Goal: Task Accomplishment & Management: Manage account settings

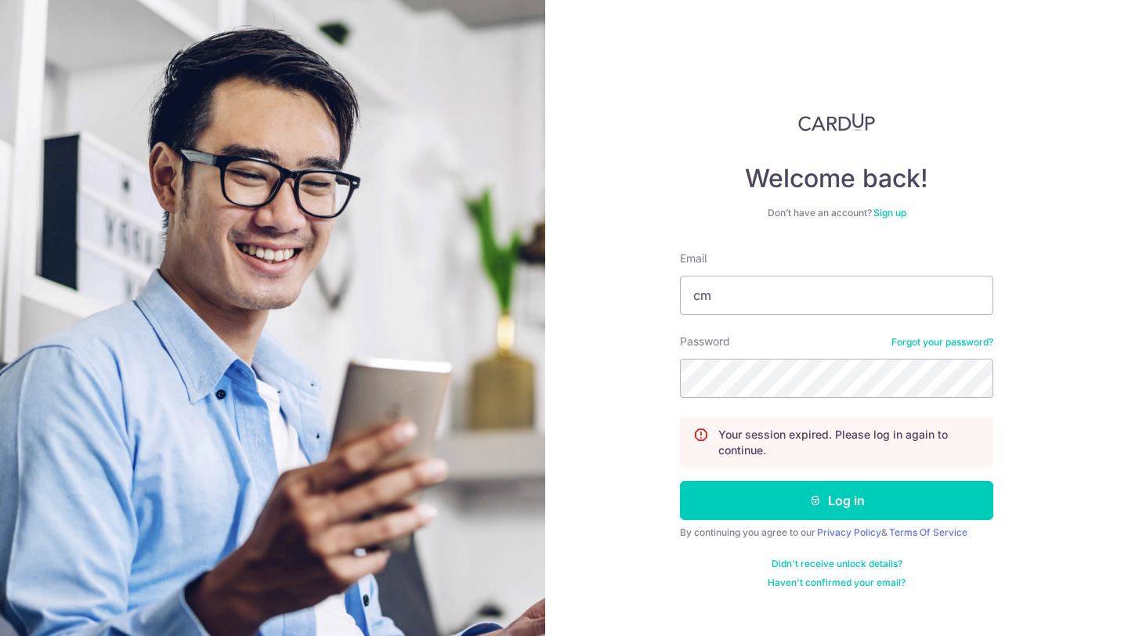
type input "c"
type input "[EMAIL_ADDRESS][DOMAIN_NAME]"
click at [680, 481] on button "Log in" at bounding box center [836, 500] width 313 height 39
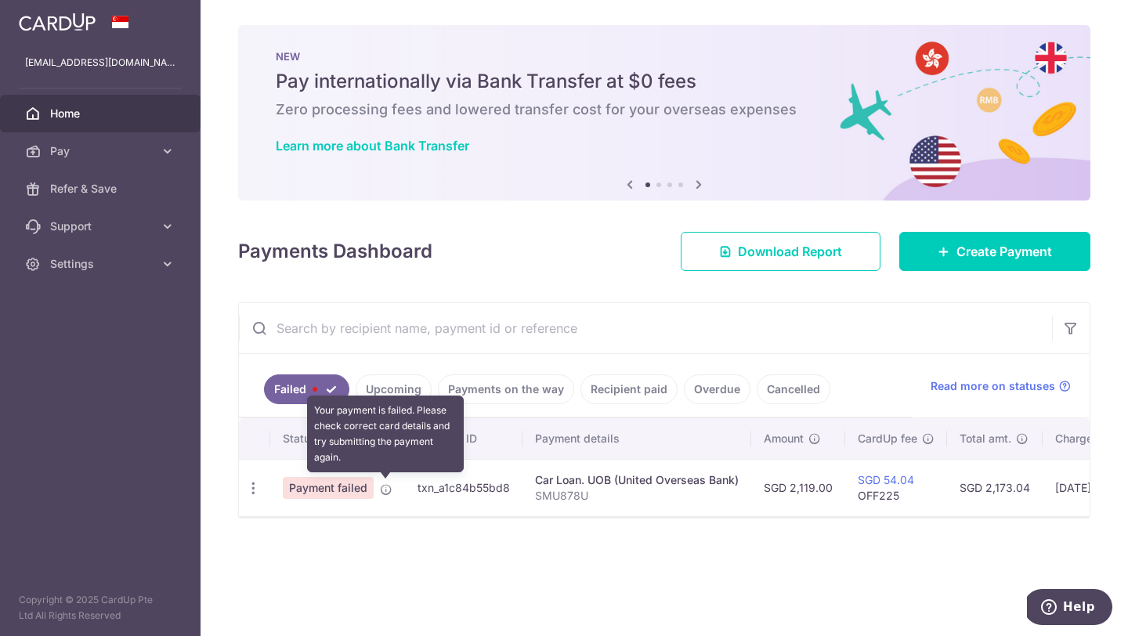
click at [385, 493] on icon at bounding box center [386, 489] width 13 height 13
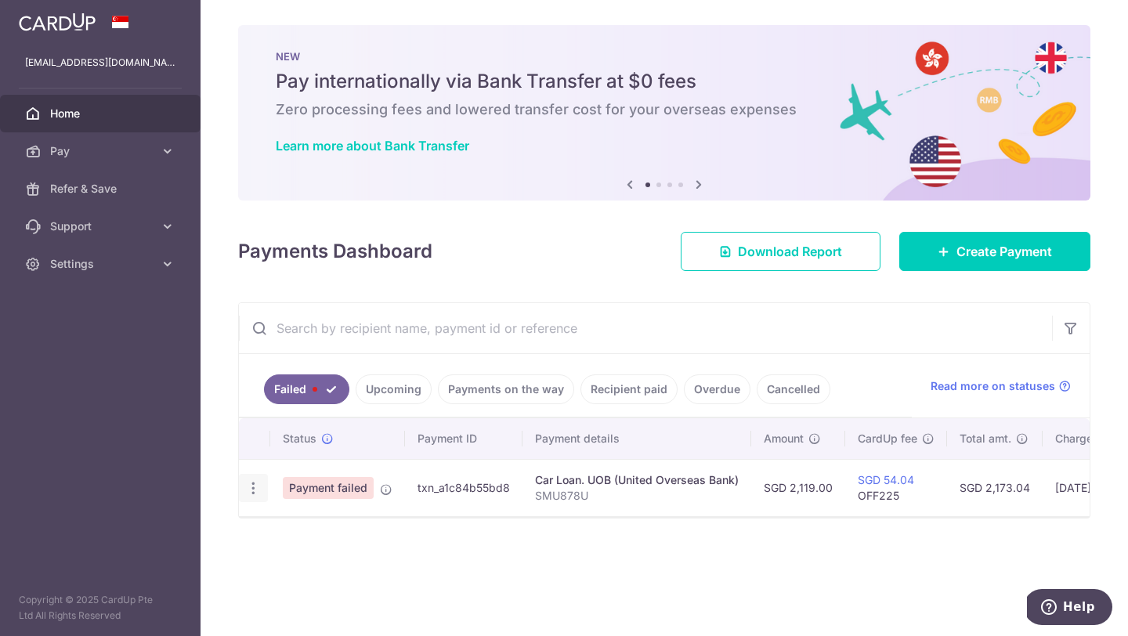
click at [254, 490] on icon "button" at bounding box center [253, 488] width 16 height 16
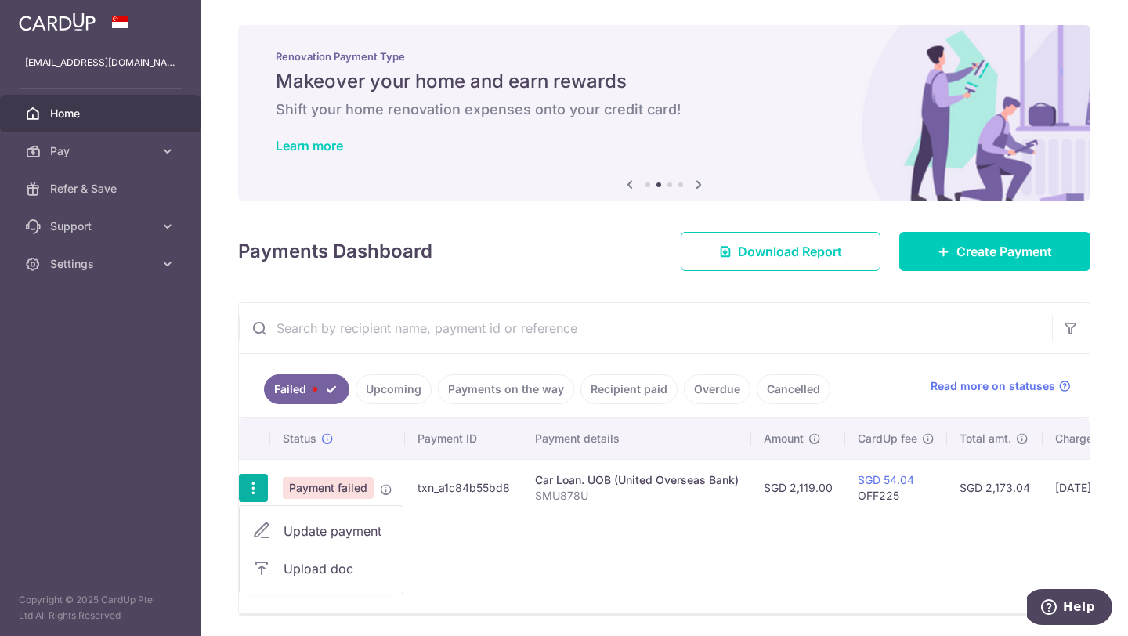
scroll to position [5, 0]
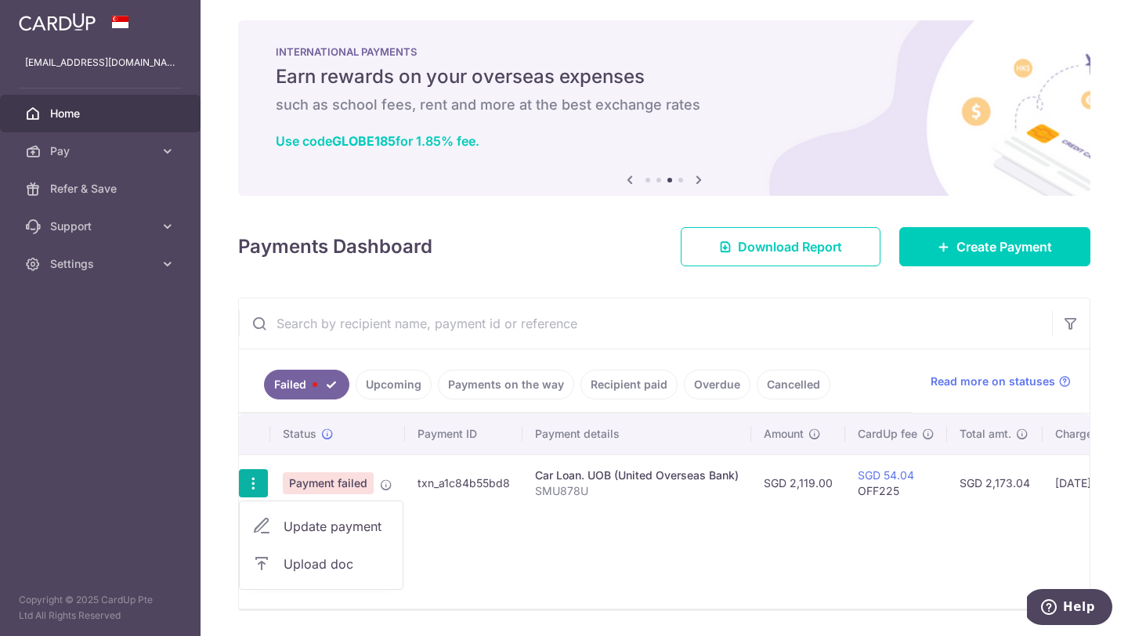
click at [318, 529] on span "Update payment" at bounding box center [336, 526] width 107 height 19
radio input "true"
type input "2,119.00"
type input "SMU878U"
type input "OFF225"
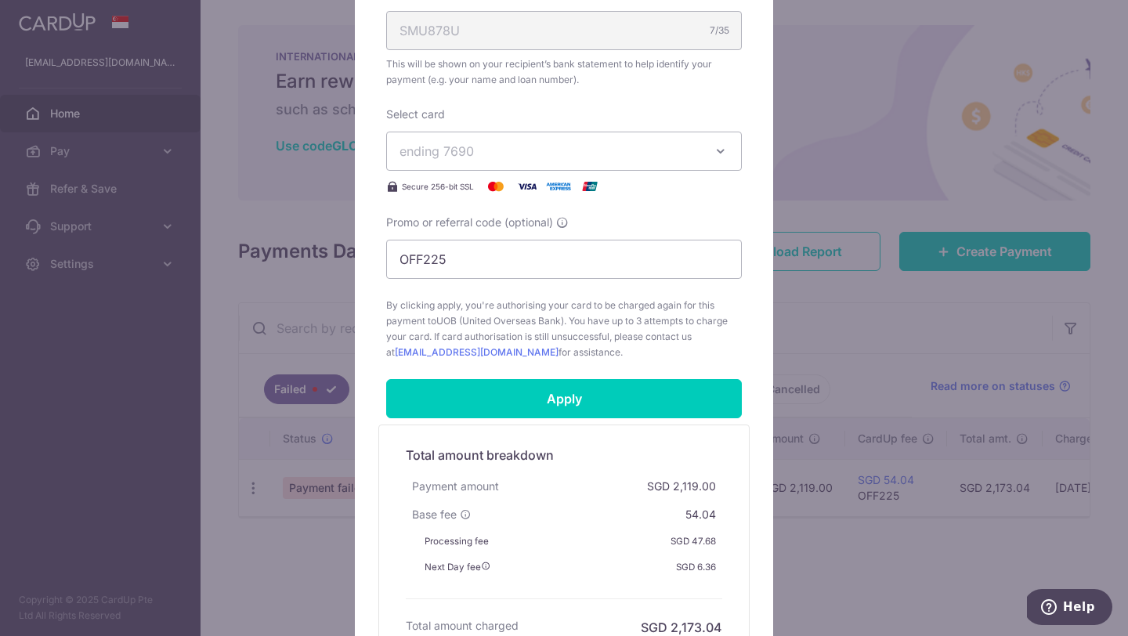
scroll to position [547, 0]
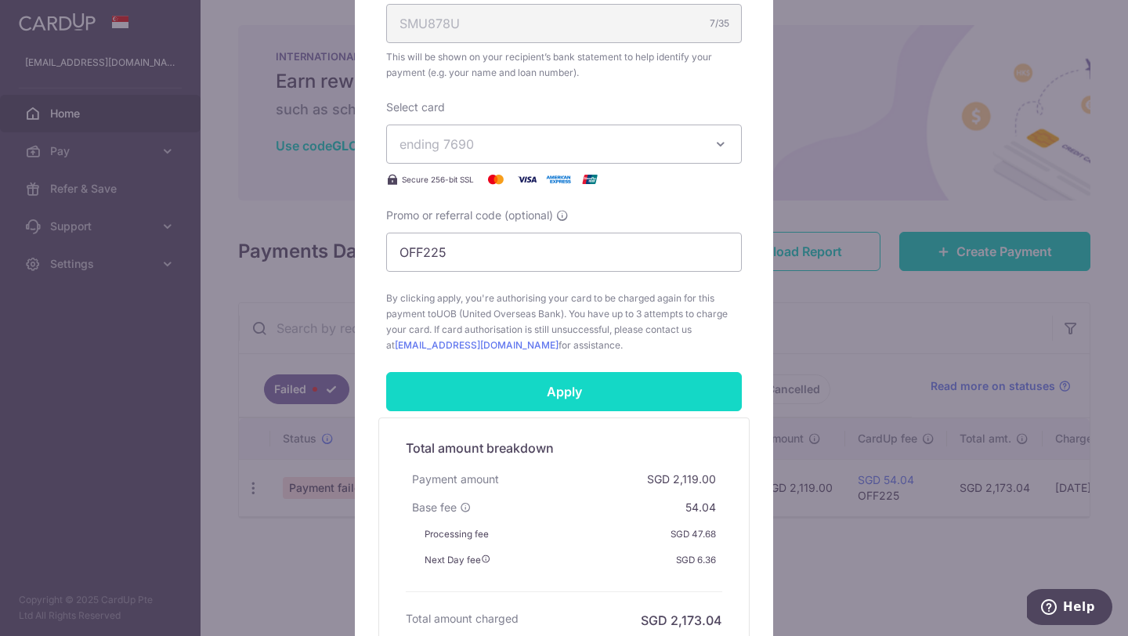
click at [486, 395] on input "Apply" at bounding box center [564, 391] width 356 height 39
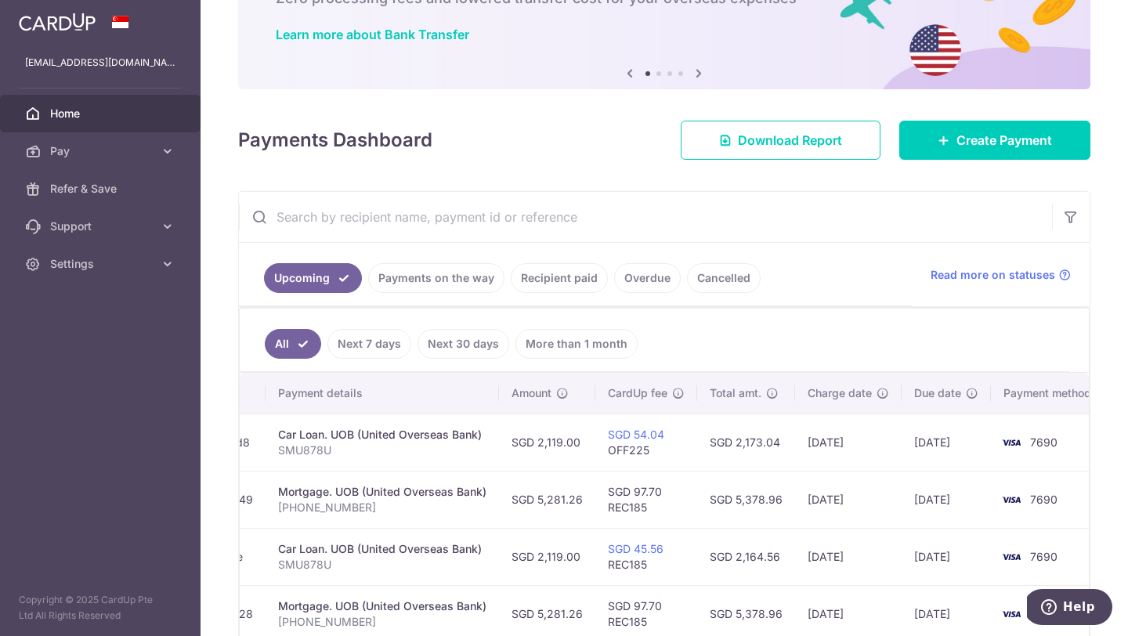
scroll to position [0, 288]
